Goal: Book appointment/travel/reservation

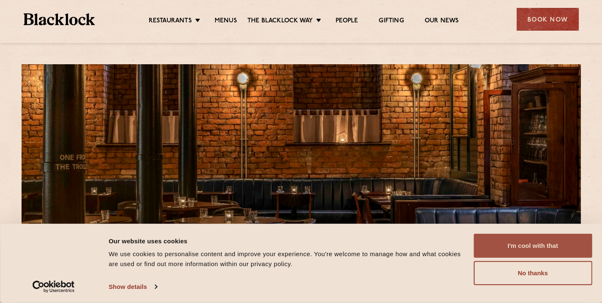
click at [498, 243] on button "I'm cool with that" at bounding box center [533, 246] width 119 height 24
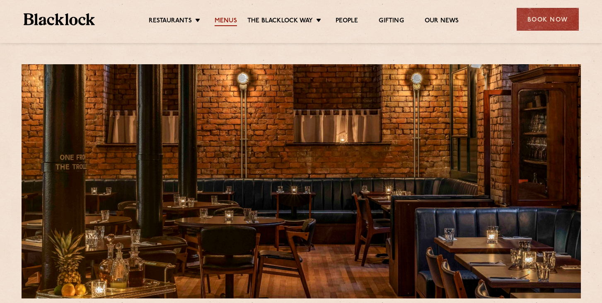
click at [234, 18] on link "Menus" at bounding box center [226, 21] width 22 height 9
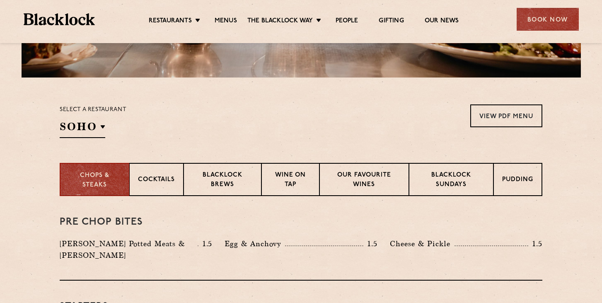
scroll to position [221, 0]
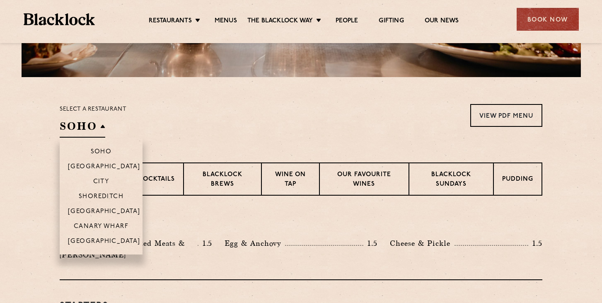
click at [111, 237] on li "[GEOGRAPHIC_DATA]" at bounding box center [101, 243] width 83 height 21
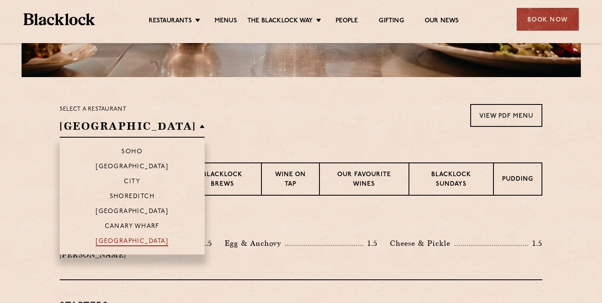
click at [112, 243] on p "[GEOGRAPHIC_DATA]" at bounding box center [132, 242] width 73 height 8
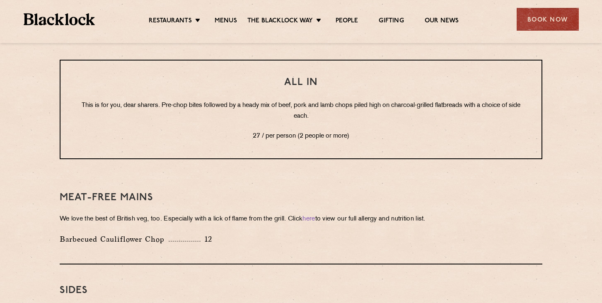
scroll to position [1011, 0]
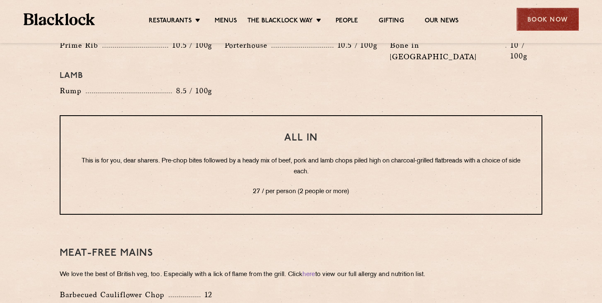
click at [554, 26] on div "Book Now" at bounding box center [548, 19] width 62 height 23
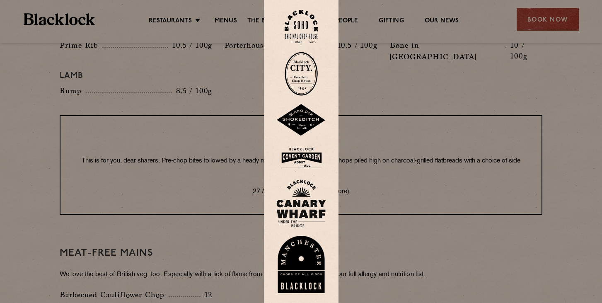
click at [306, 265] on img at bounding box center [301, 264] width 50 height 57
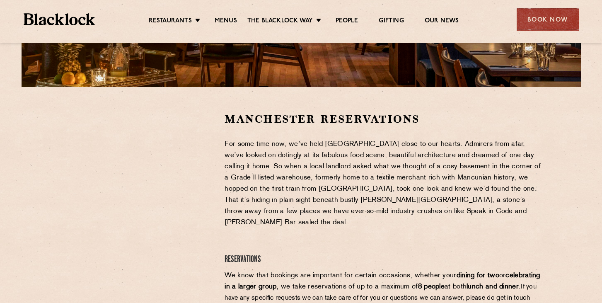
scroll to position [213, 0]
